Goal: Information Seeking & Learning: Check status

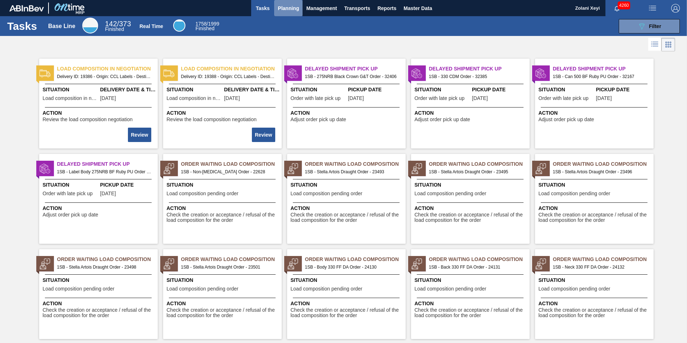
click at [290, 8] on span "Planning" at bounding box center [288, 8] width 21 height 9
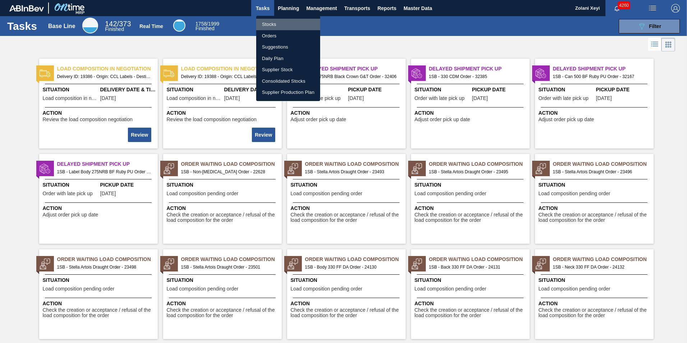
click at [269, 24] on li "Stocks" at bounding box center [288, 24] width 64 height 11
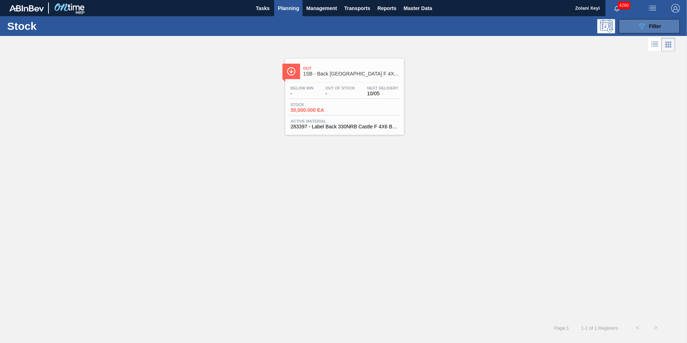
click at [635, 25] on button "089F7B8B-B2A5-4AFE-B5C0-19BA573D28AC Filter" at bounding box center [649, 26] width 61 height 14
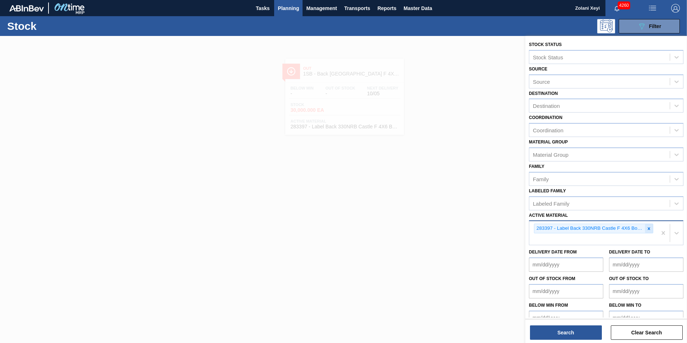
click at [648, 228] on icon at bounding box center [648, 228] width 5 height 5
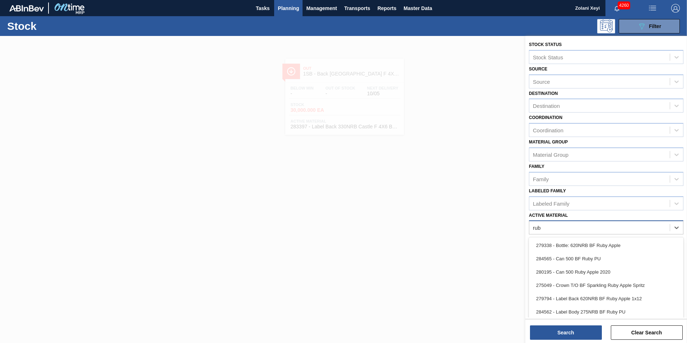
type Material "ruby"
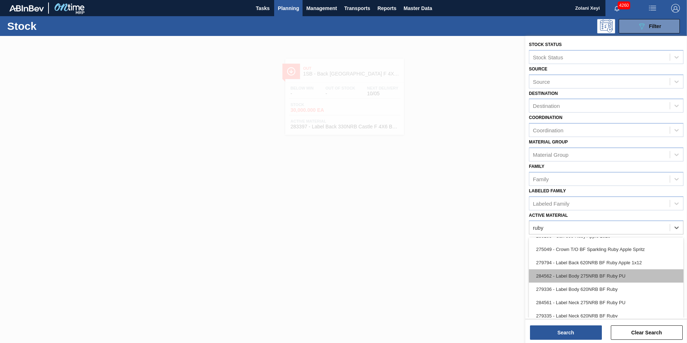
scroll to position [72, 0]
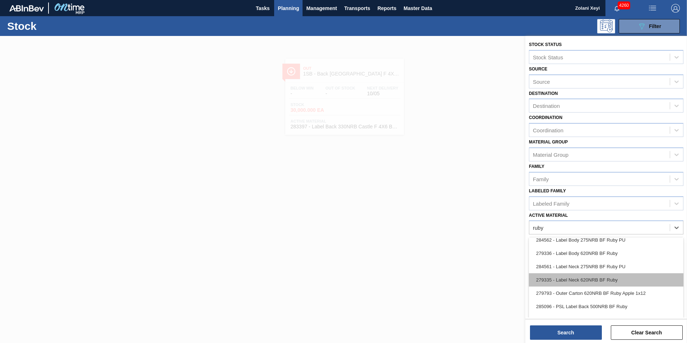
click at [596, 278] on div "279335 - Label Neck 620NRB BF Ruby" at bounding box center [606, 279] width 154 height 13
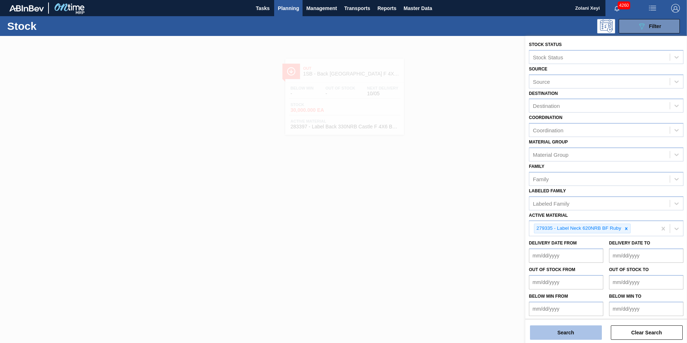
click at [575, 334] on button "Search" at bounding box center [566, 332] width 72 height 14
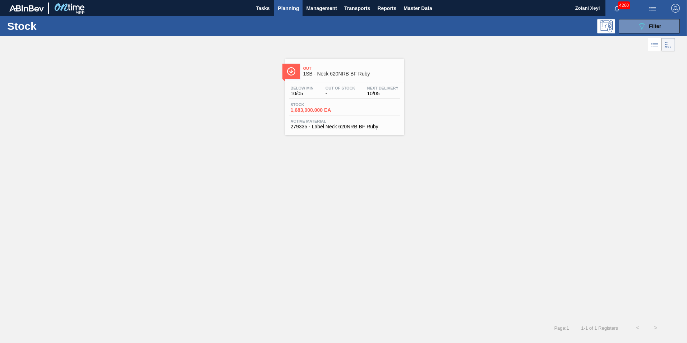
click at [351, 101] on div "Below Min 10/05 Out Of Stock - Next Delivery 10/05 Stock 1,683,000.000 EA Activ…" at bounding box center [344, 106] width 119 height 49
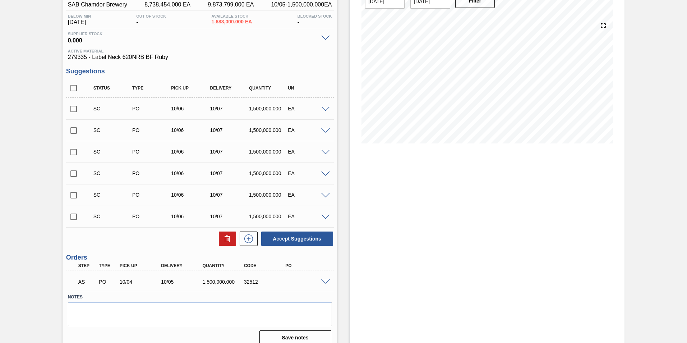
scroll to position [75, 0]
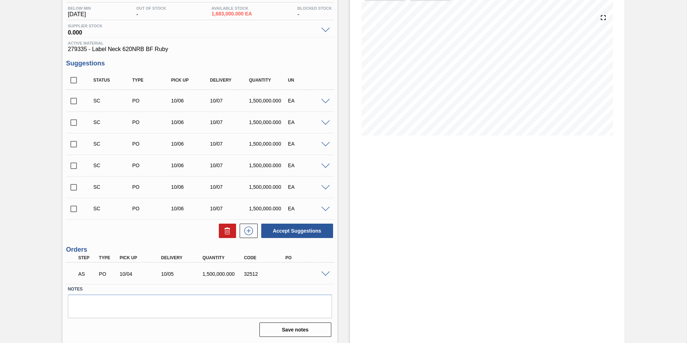
click at [325, 274] on span at bounding box center [325, 273] width 9 height 5
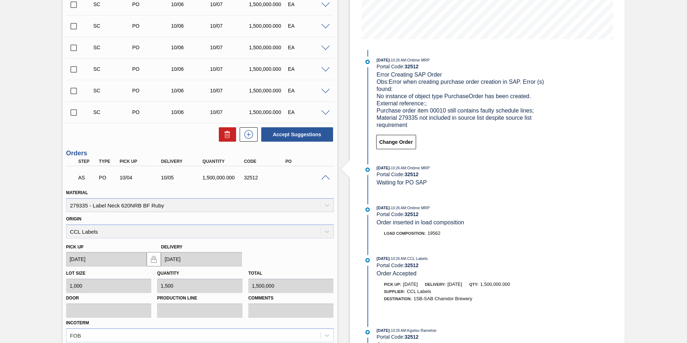
scroll to position [249, 0]
